Goal: Find specific page/section: Find specific page/section

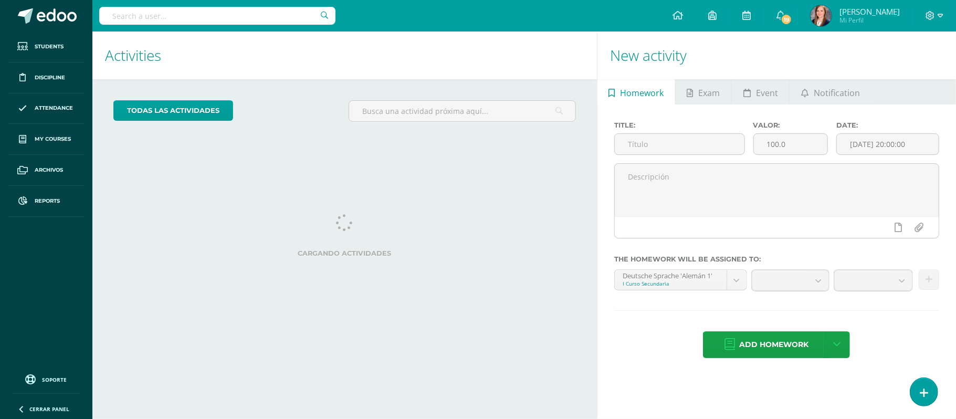
click at [246, 15] on input "text" at bounding box center [217, 16] width 236 height 18
type input "[PERSON_NAME]"
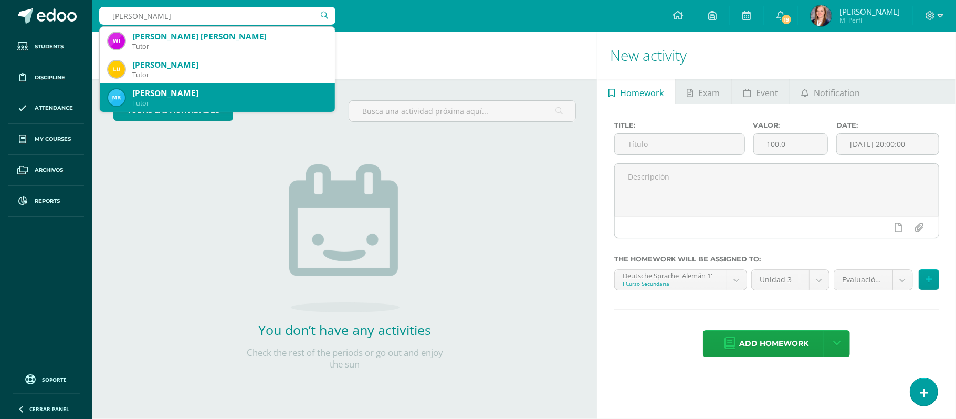
click at [220, 97] on div "[PERSON_NAME]" at bounding box center [229, 93] width 194 height 11
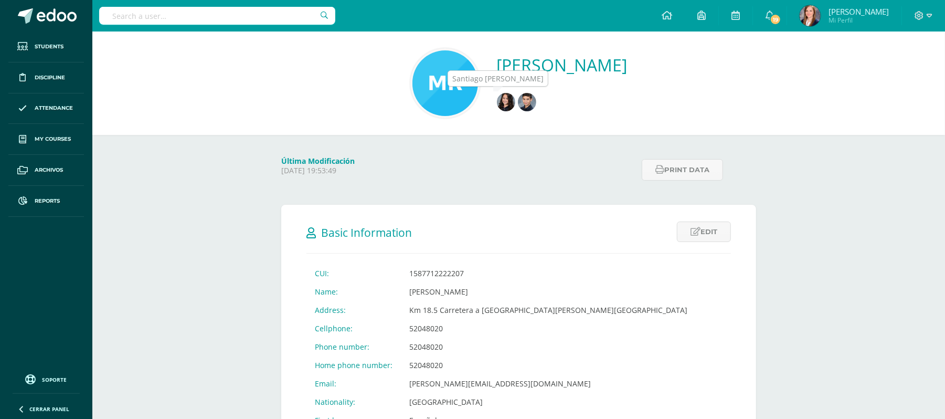
click at [518, 106] on img at bounding box center [527, 102] width 18 height 18
click at [518, 105] on img at bounding box center [527, 102] width 18 height 18
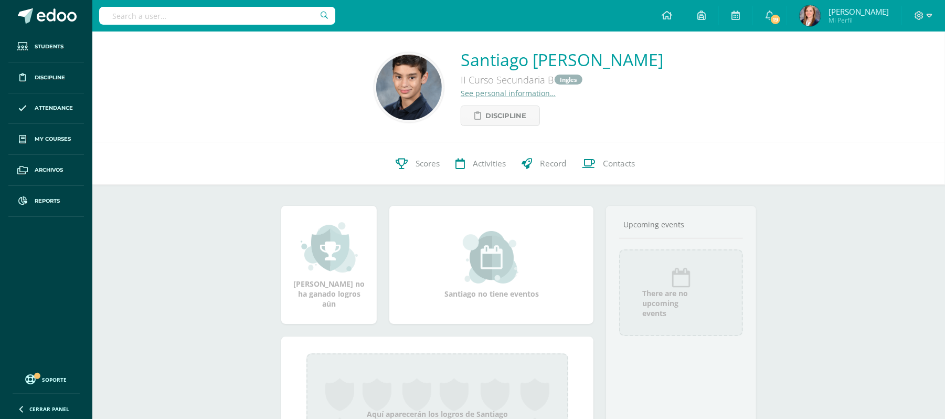
click at [513, 93] on link "See personal information…" at bounding box center [508, 93] width 95 height 10
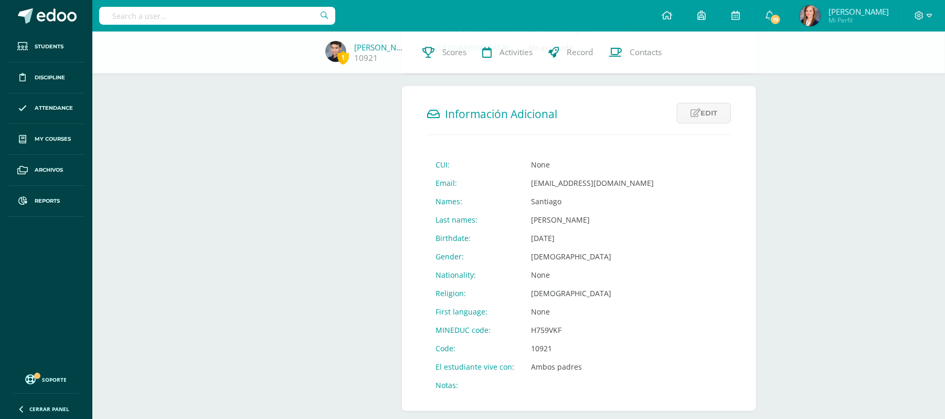
scroll to position [333, 0]
